Goal: Task Accomplishment & Management: Manage account settings

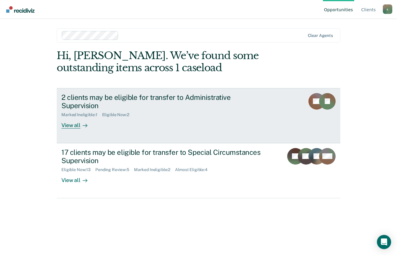
click at [74, 117] on div "View all" at bounding box center [77, 123] width 33 height 12
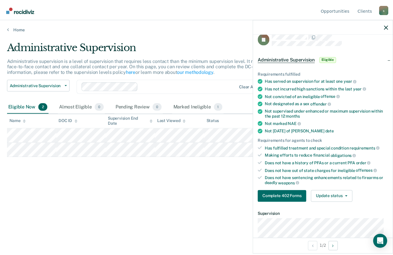
scroll to position [20, 0]
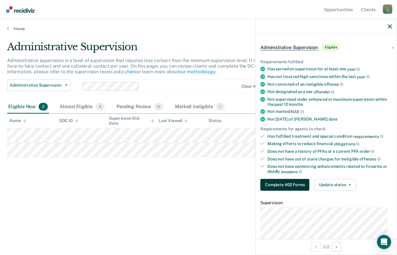
click at [287, 187] on button "Complete 402 Forms" at bounding box center [285, 185] width 49 height 12
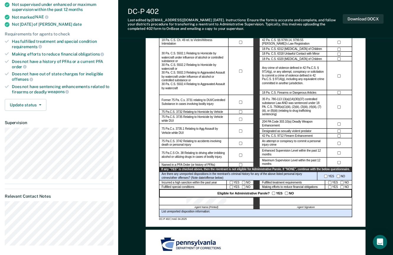
scroll to position [118, 0]
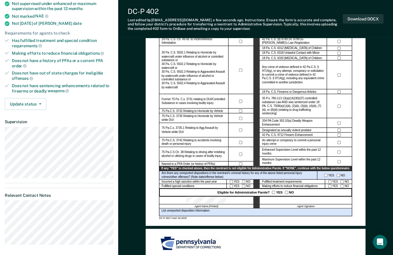
click at [235, 226] on div "Administrative Parole Eligibility Reentrant Name (Last, First) Parole No.: Date…" at bounding box center [256, 82] width 220 height 286
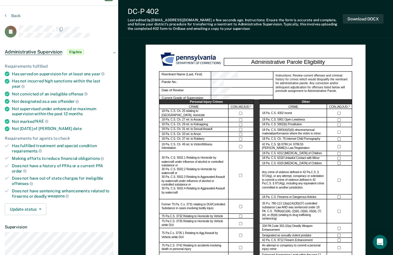
scroll to position [0, 0]
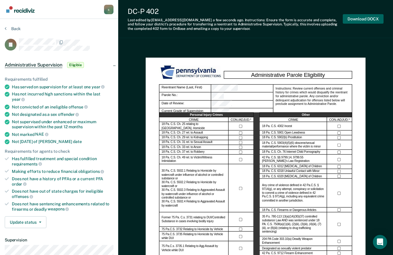
click at [357, 20] on button "Download DOCX" at bounding box center [363, 19] width 41 height 10
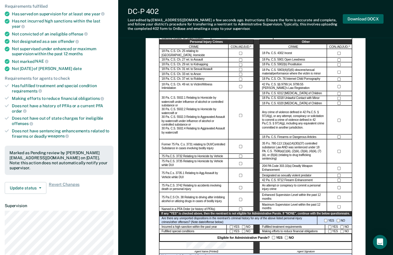
scroll to position [69, 0]
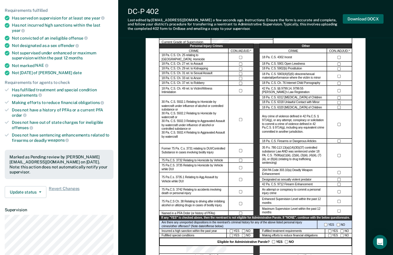
click at [28, 186] on button "Update status" at bounding box center [26, 192] width 42 height 12
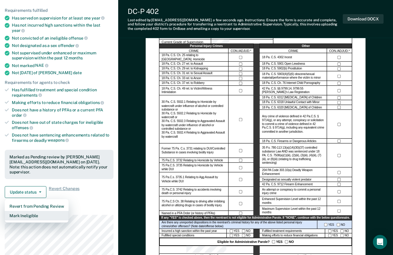
click at [21, 211] on button "Mark Ineligible" at bounding box center [37, 215] width 64 height 9
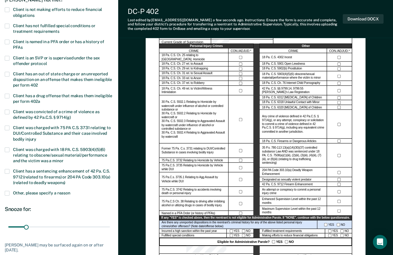
click at [12, 13] on label "Client is not making efforts to reduce financial obligations" at bounding box center [59, 12] width 109 height 11
click at [34, 13] on input "Client is not making efforts to reduce financial obligations" at bounding box center [34, 13] width 0 height 0
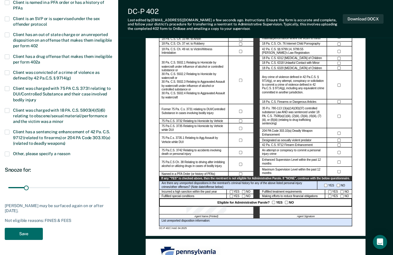
scroll to position [109, 0]
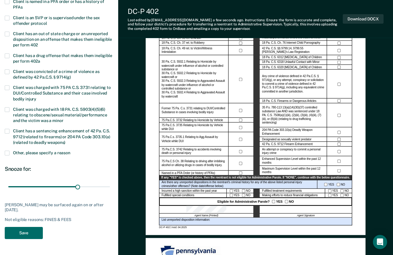
type input "125"
click at [28, 234] on button "Save" at bounding box center [24, 233] width 38 height 12
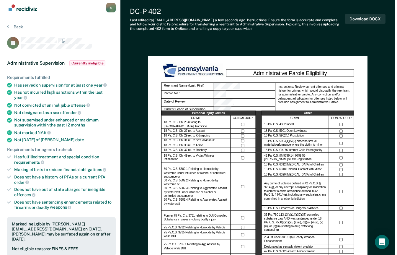
scroll to position [0, 0]
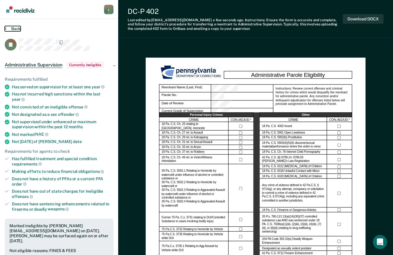
click at [10, 28] on button "Back" at bounding box center [13, 28] width 16 height 5
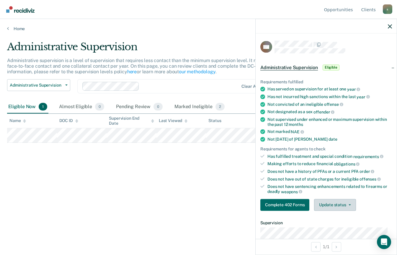
click at [332, 203] on button "Update status" at bounding box center [335, 205] width 42 height 12
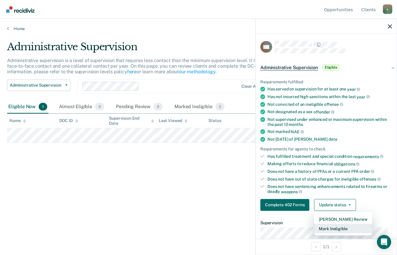
click at [360, 229] on button "Mark Ineligible" at bounding box center [343, 228] width 58 height 9
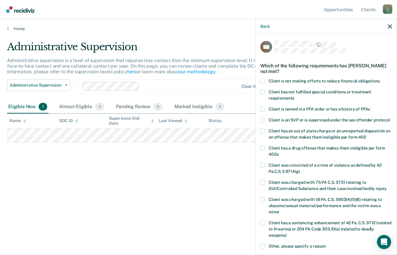
click at [373, 79] on span "Client is not making efforts to reduce financial obligations" at bounding box center [324, 80] width 111 height 5
click at [380, 79] on input "Client is not making efforts to reduce financial obligations" at bounding box center [380, 79] width 0 height 0
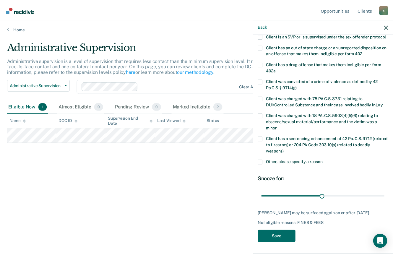
scroll to position [95, 0]
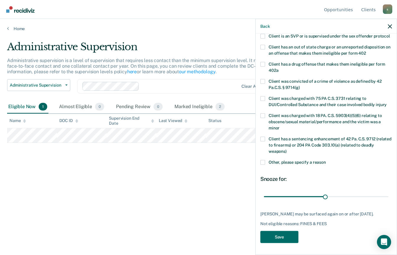
type input "88"
click at [294, 238] on button "Save" at bounding box center [280, 237] width 38 height 12
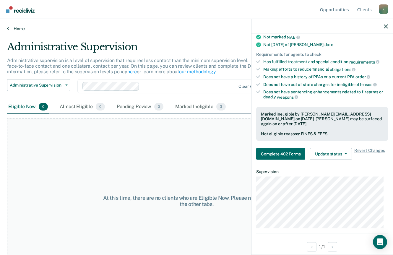
click at [12, 29] on link "Home" at bounding box center [196, 28] width 379 height 5
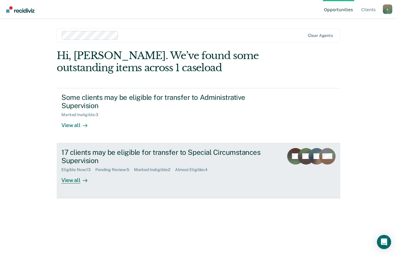
click at [72, 187] on link "17 clients may be eligible for transfer to Special Circumstances Supervision El…" at bounding box center [199, 170] width 284 height 55
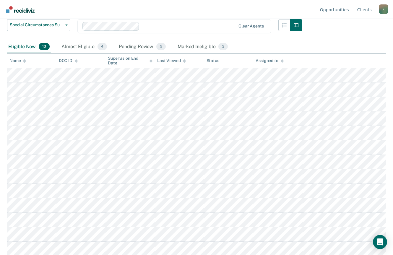
scroll to position [78, 0]
click at [184, 45] on div "Marked Ineligible 2" at bounding box center [202, 46] width 53 height 13
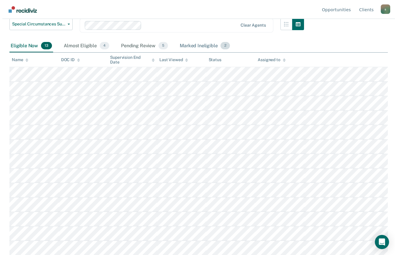
scroll to position [0, 0]
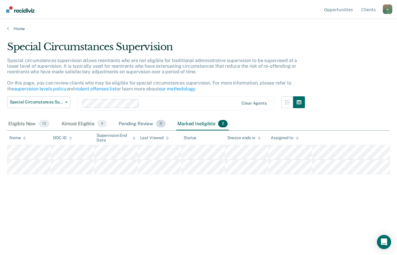
click at [135, 121] on div "Pending Review 5" at bounding box center [142, 124] width 49 height 13
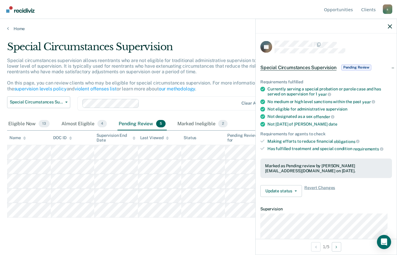
click at [322, 66] on span "Special Circumstances Supervision" at bounding box center [299, 67] width 76 height 6
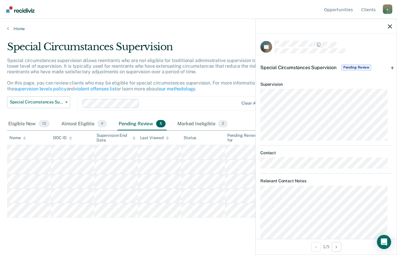
click at [320, 65] on span "Special Circumstances Supervision" at bounding box center [299, 67] width 76 height 6
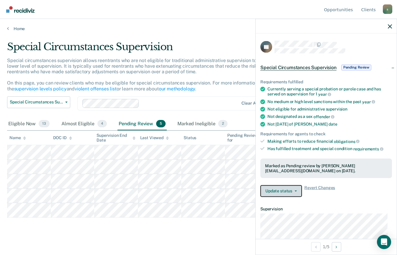
click at [292, 191] on button "Update status" at bounding box center [282, 191] width 42 height 12
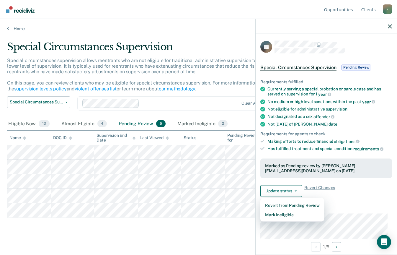
click at [370, 182] on div "Requirements fulfilled Currently serving a special probation or parole case and…" at bounding box center [326, 136] width 141 height 132
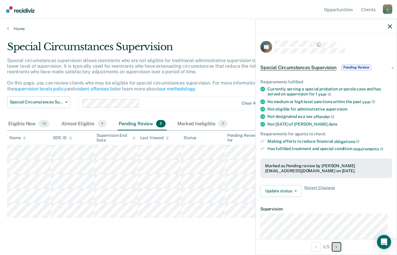
click at [337, 247] on icon "Next Opportunity" at bounding box center [336, 247] width 1 height 4
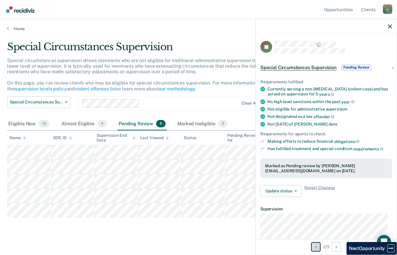
click at [316, 248] on icon "Previous Opportunity" at bounding box center [316, 247] width 1 height 4
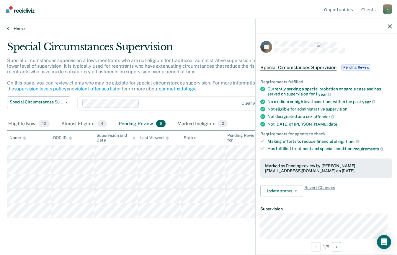
click at [15, 28] on link "Home" at bounding box center [198, 28] width 383 height 5
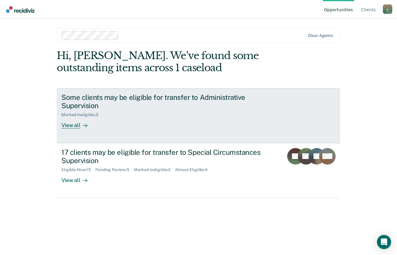
click at [69, 127] on div "View all" at bounding box center [77, 123] width 33 height 12
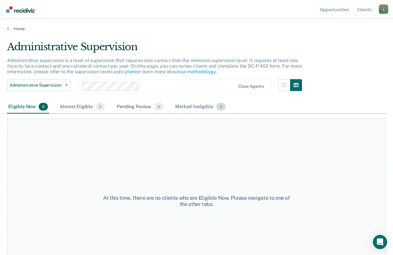
click at [192, 111] on div "Marked Ineligible 3" at bounding box center [200, 106] width 53 height 13
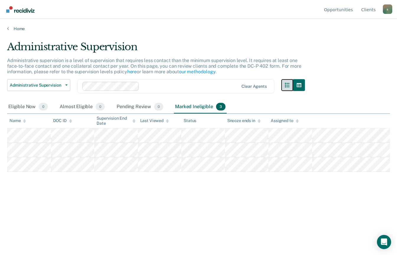
click at [287, 86] on icon "button" at bounding box center [287, 85] width 5 height 5
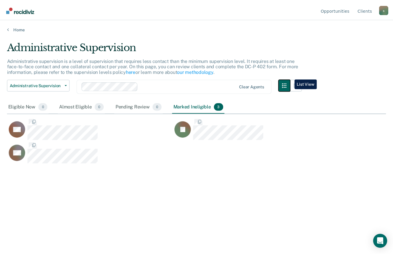
scroll to position [165, 379]
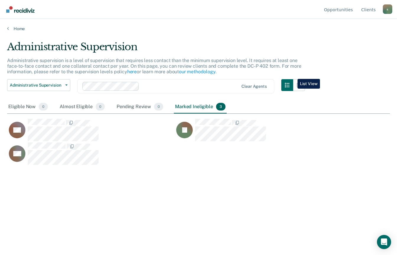
click at [313, 81] on div "Administrative Supervision Administrative supervision is a level of supervision…" at bounding box center [198, 126] width 383 height 170
click at [299, 85] on icon "button" at bounding box center [299, 85] width 5 height 4
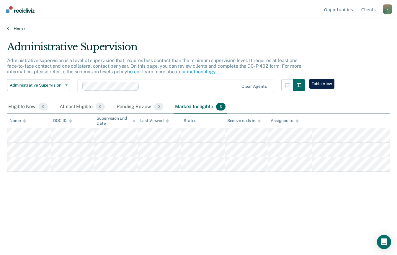
click at [13, 27] on link "Home" at bounding box center [198, 28] width 383 height 5
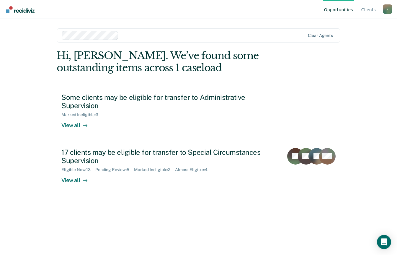
click at [72, 183] on div "View all" at bounding box center [77, 178] width 33 height 12
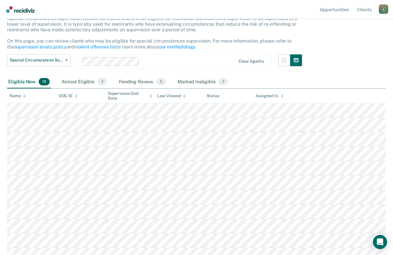
scroll to position [42, 0]
click at [101, 81] on span "4" at bounding box center [102, 82] width 9 height 8
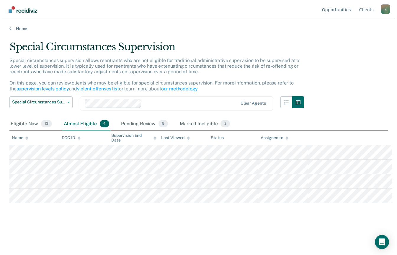
scroll to position [0, 0]
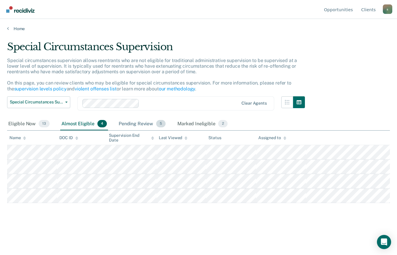
click at [137, 122] on div "Pending Review 5" at bounding box center [142, 124] width 49 height 13
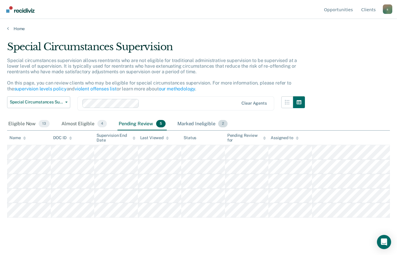
click at [212, 121] on div "Marked Ineligible 2" at bounding box center [202, 124] width 53 height 13
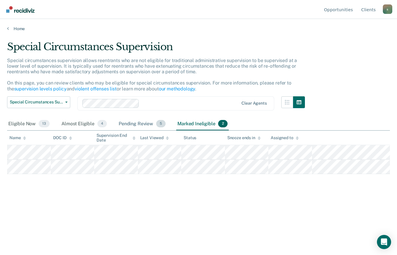
click at [145, 121] on div "Pending Review 5" at bounding box center [142, 124] width 49 height 13
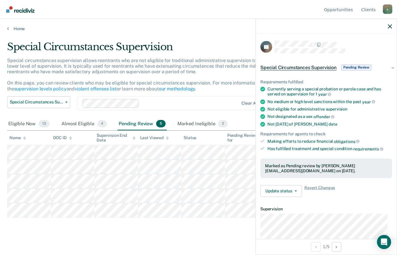
click at [376, 131] on div "Requirements for agents to check" at bounding box center [327, 133] width 132 height 5
